Goal: Information Seeking & Learning: Learn about a topic

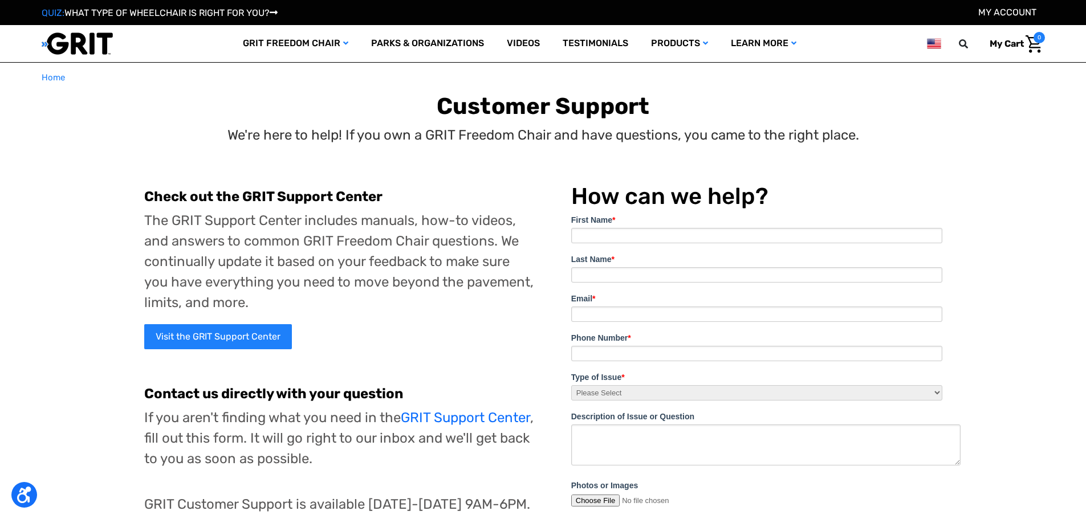
click at [171, 353] on div "Visit the GRIT Support Center" at bounding box center [339, 337] width 390 height 48
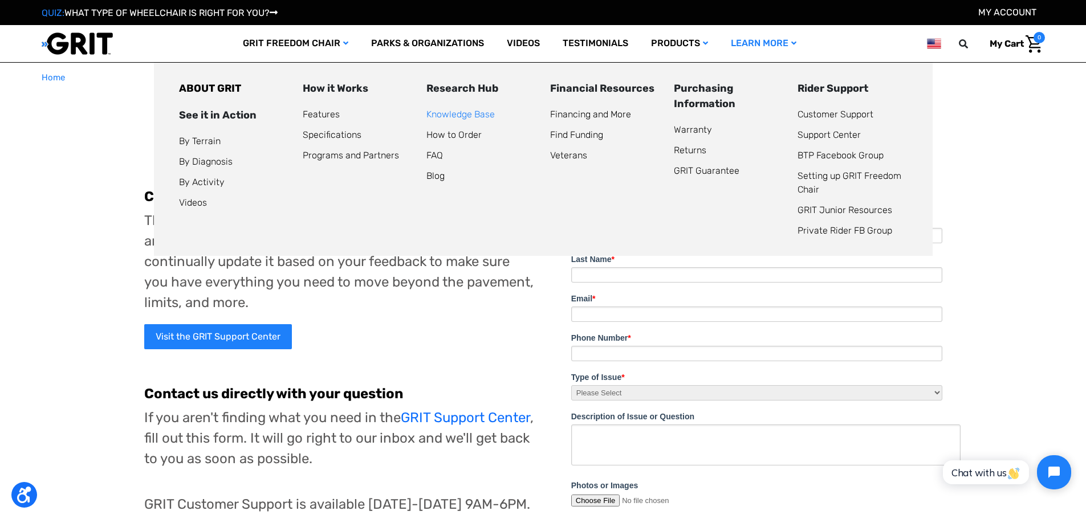
click at [450, 117] on link "Knowledge Base" at bounding box center [460, 114] width 68 height 11
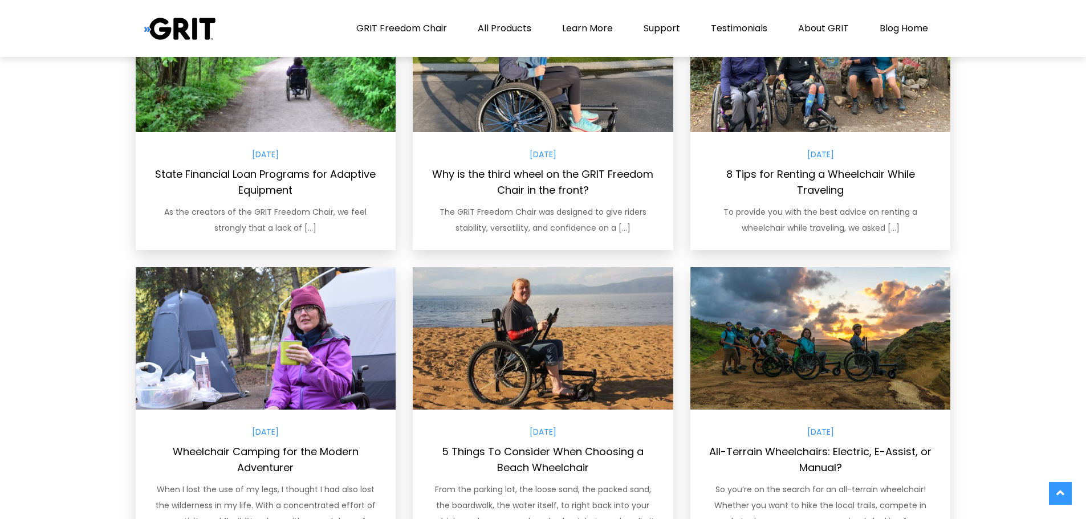
scroll to position [883, 0]
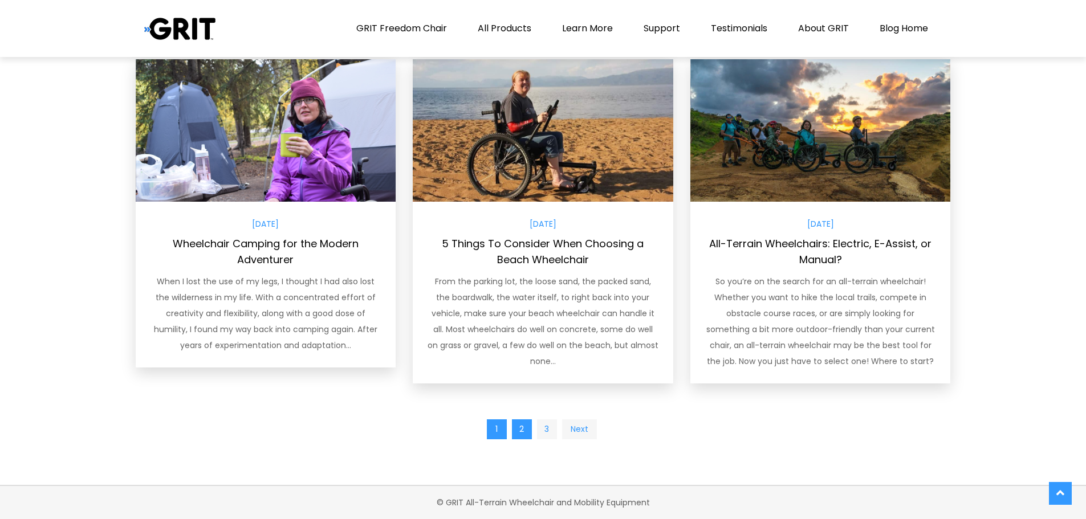
click at [528, 431] on link "2" at bounding box center [522, 429] width 20 height 20
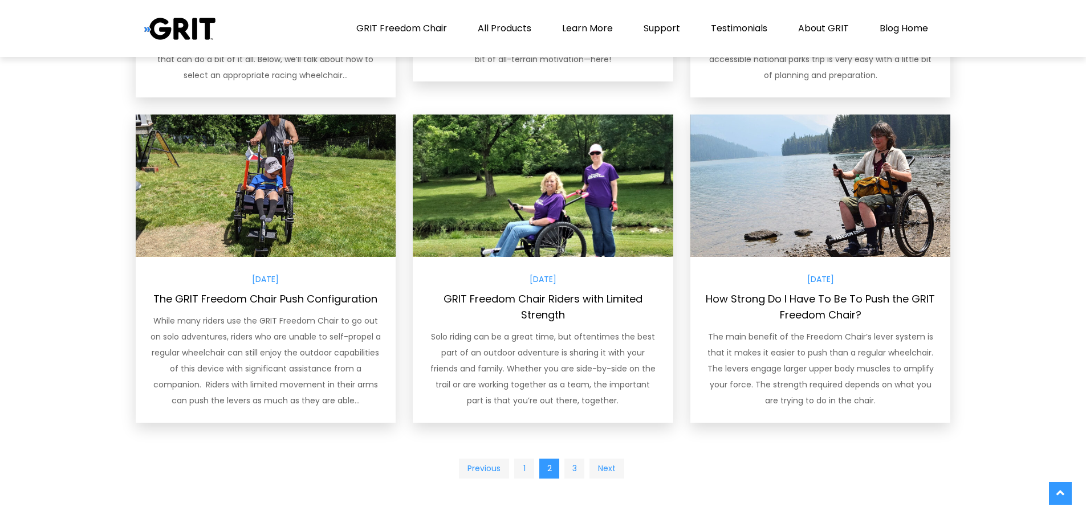
scroll to position [963, 0]
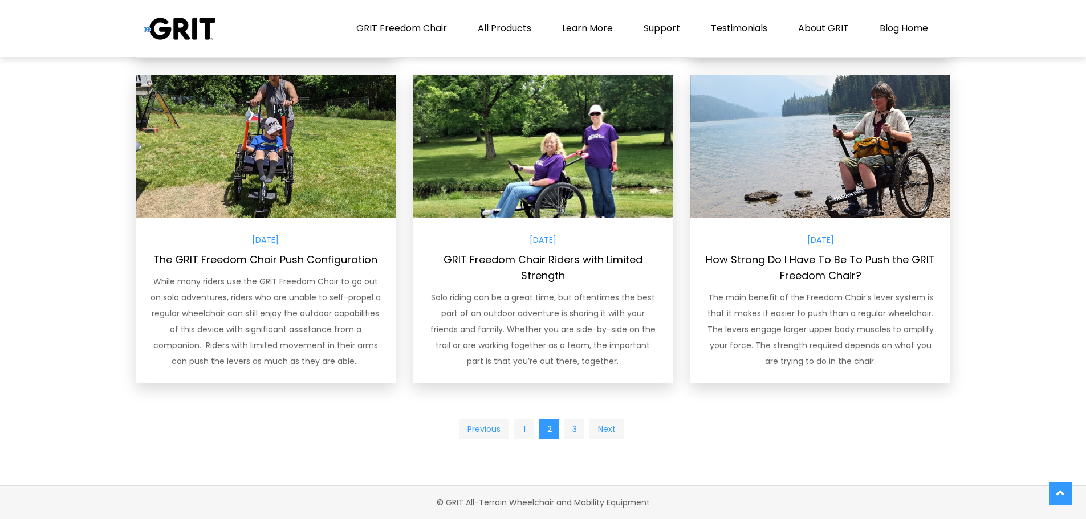
click at [564, 432] on div "Previous 1 2 3 Next" at bounding box center [543, 429] width 815 height 20
click at [574, 430] on link "3" at bounding box center [574, 429] width 20 height 20
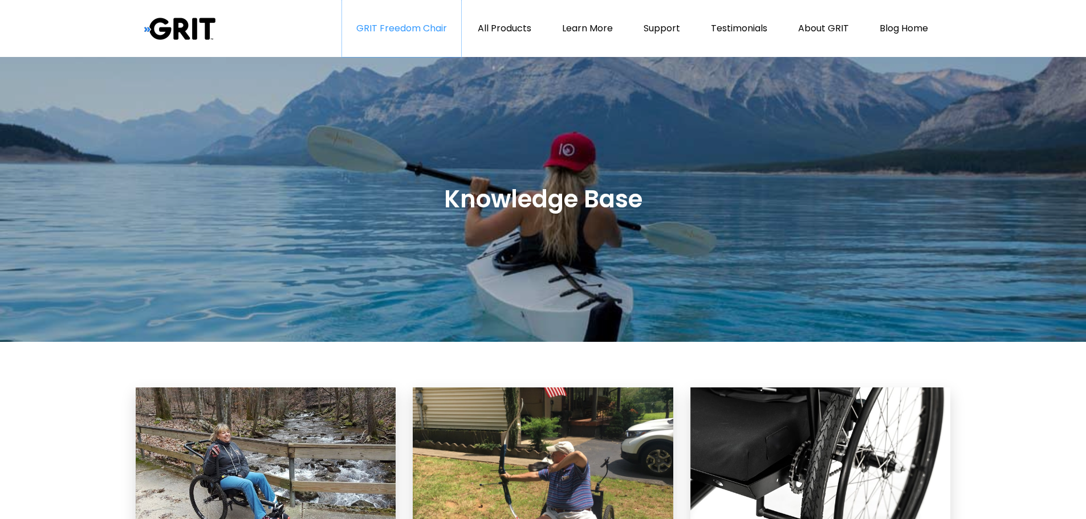
drag, startPoint x: 422, startPoint y: 44, endPoint x: 426, endPoint y: 48, distance: 6.4
click at [422, 44] on link "GRIT Freedom Chair" at bounding box center [401, 28] width 119 height 57
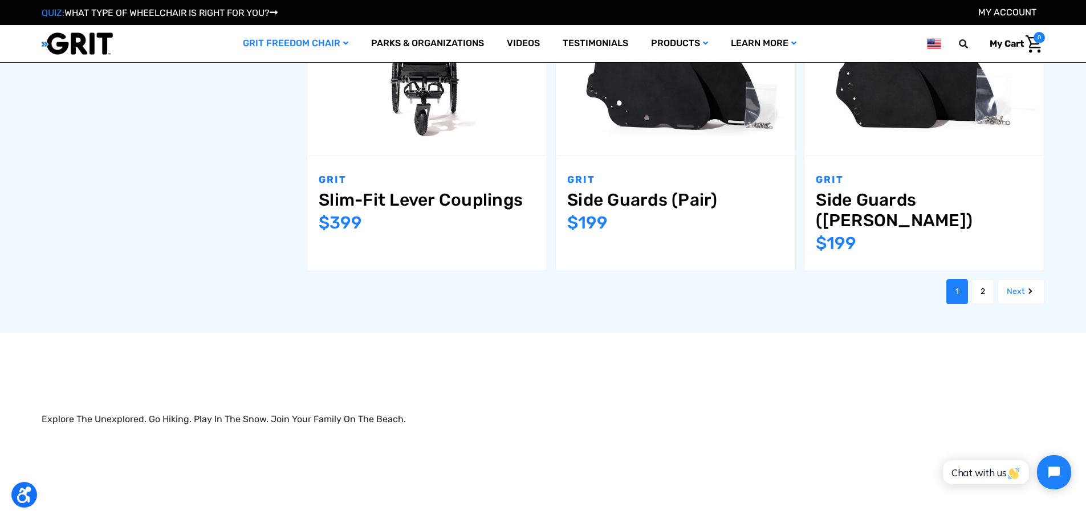
scroll to position [1366, 0]
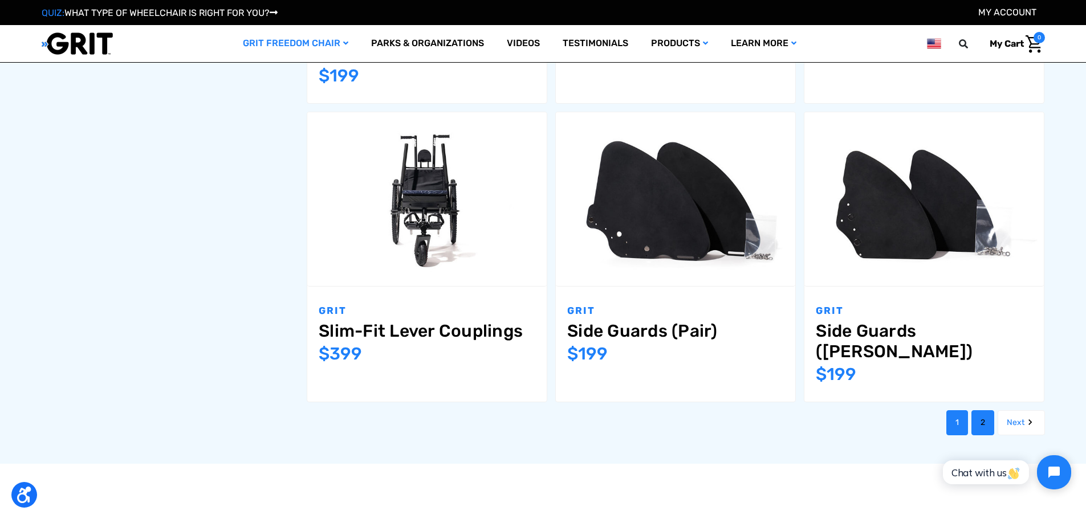
click at [976, 410] on link "2" at bounding box center [982, 422] width 23 height 25
